Goal: Navigation & Orientation: Understand site structure

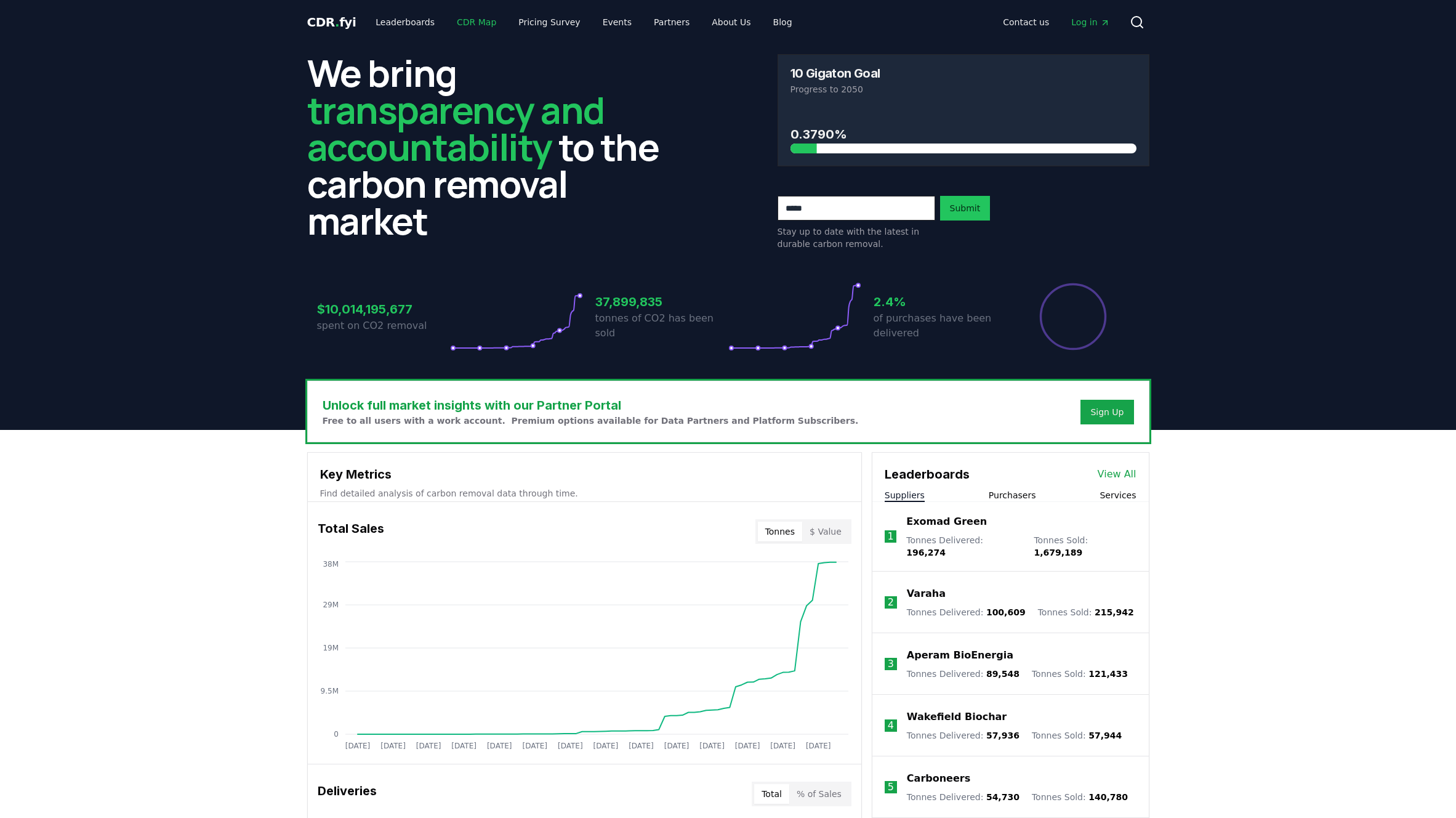
click at [469, 25] on link "CDR Map" at bounding box center [476, 22] width 59 height 22
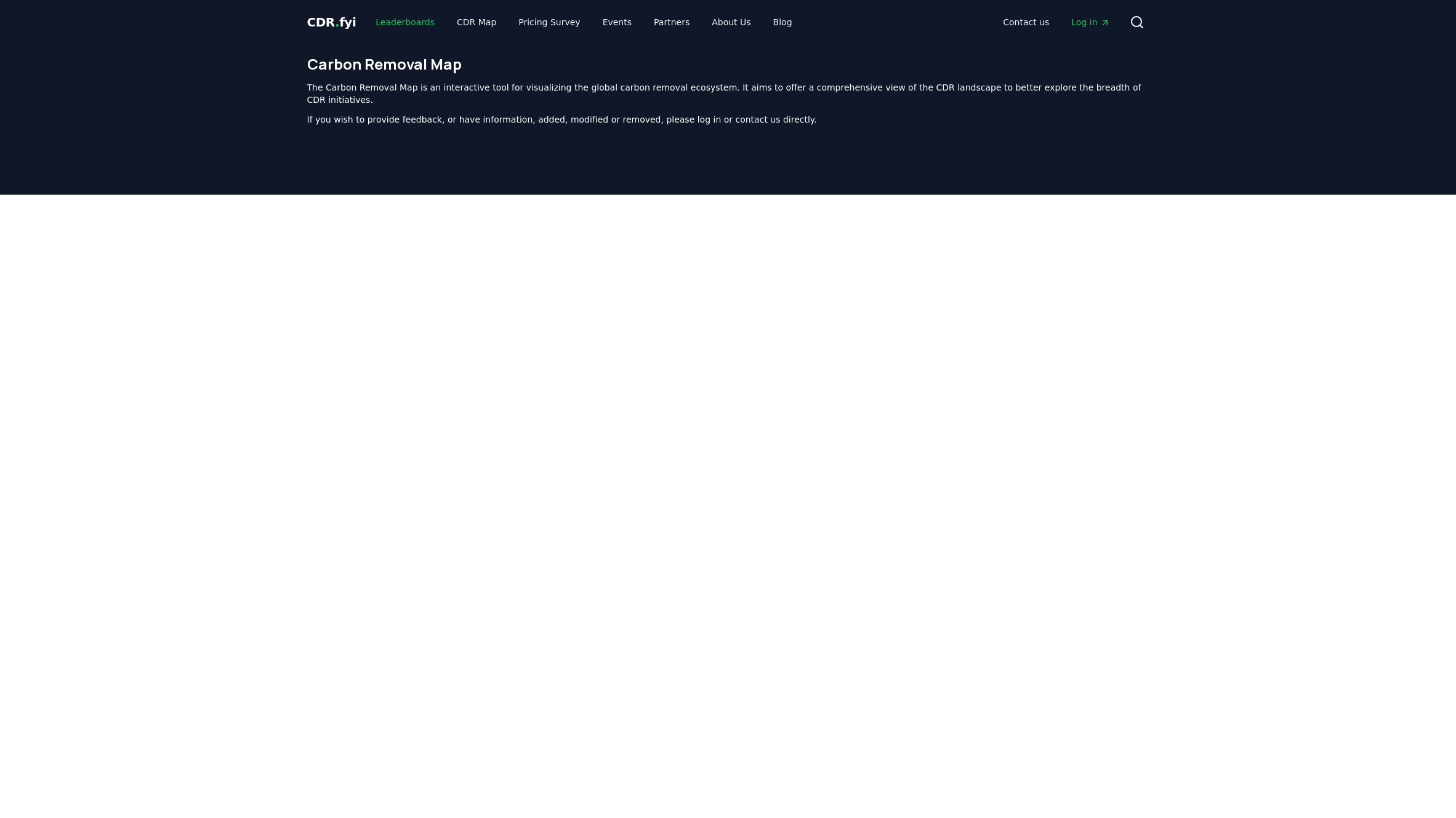
click at [407, 28] on link "Leaderboards" at bounding box center [405, 22] width 79 height 22
